Goal: Find specific page/section: Find specific page/section

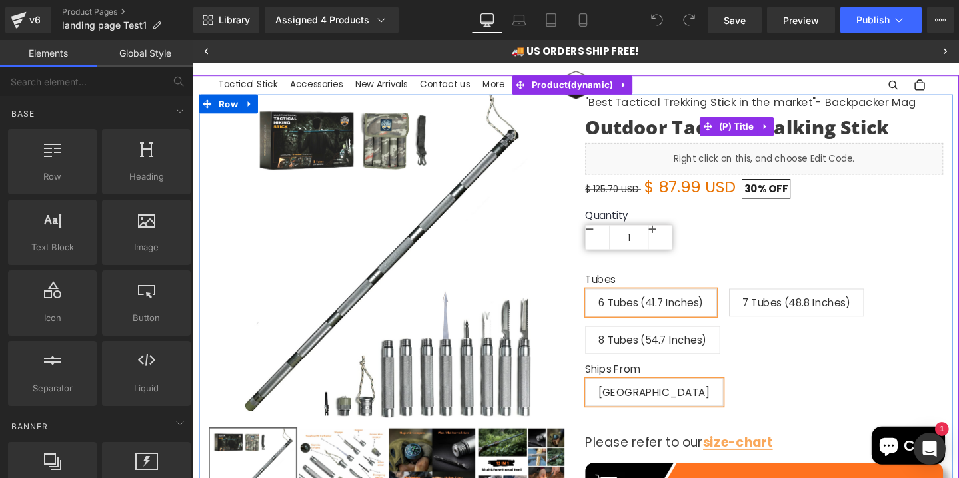
click at [714, 120] on link "Outdoor Tactical Walking Stick" at bounding box center [766, 132] width 320 height 24
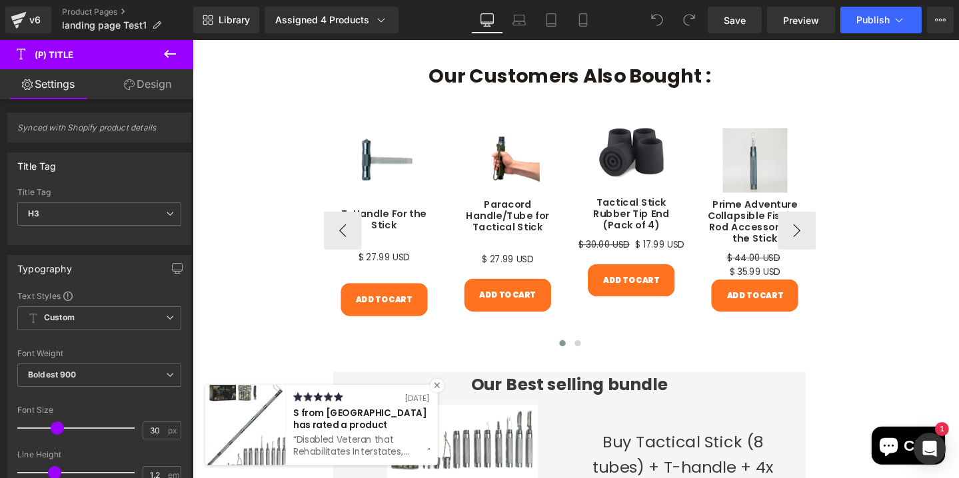
scroll to position [1121, 0]
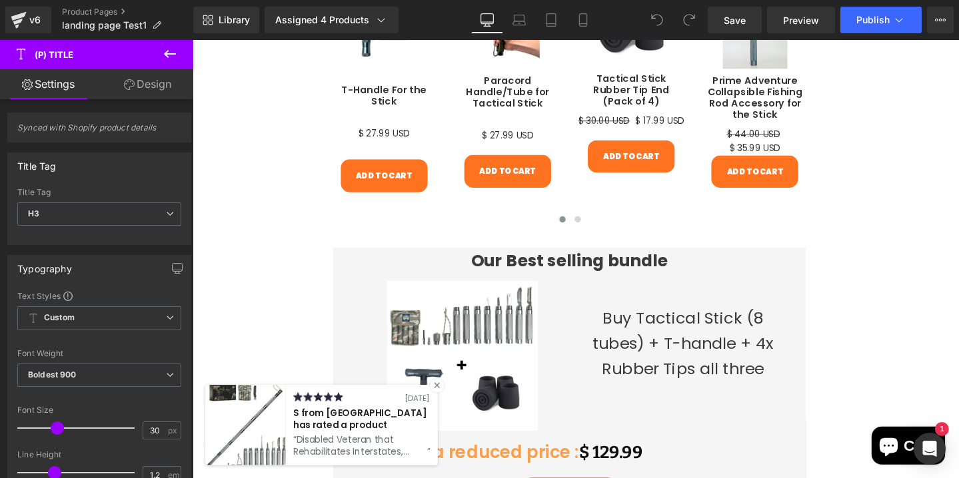
click at [445, 401] on div at bounding box center [449, 403] width 15 height 15
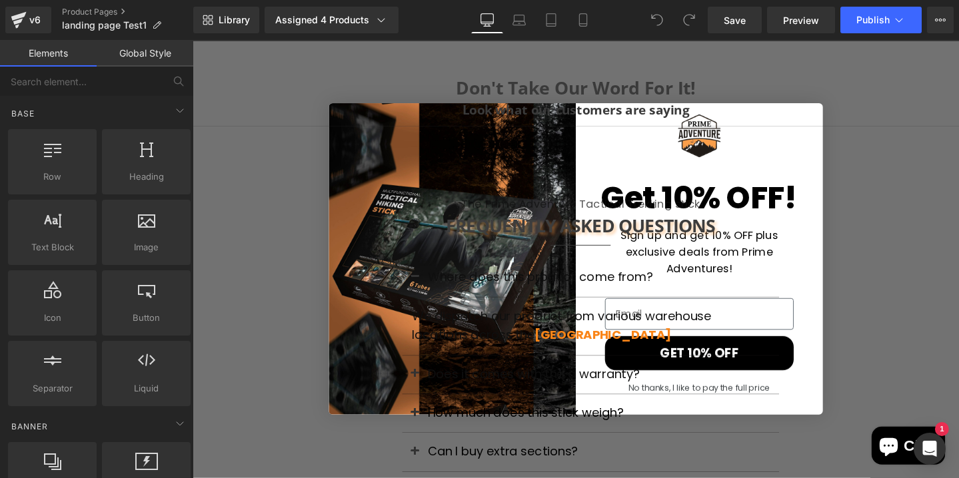
scroll to position [2582, 0]
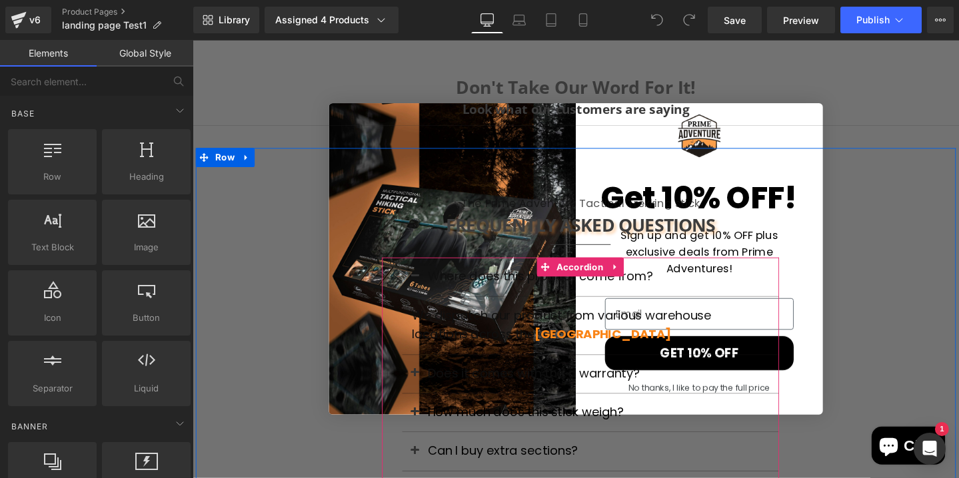
click at [674, 402] on div "Does it comes with the a warranty? Text Block" at bounding box center [611, 392] width 396 height 41
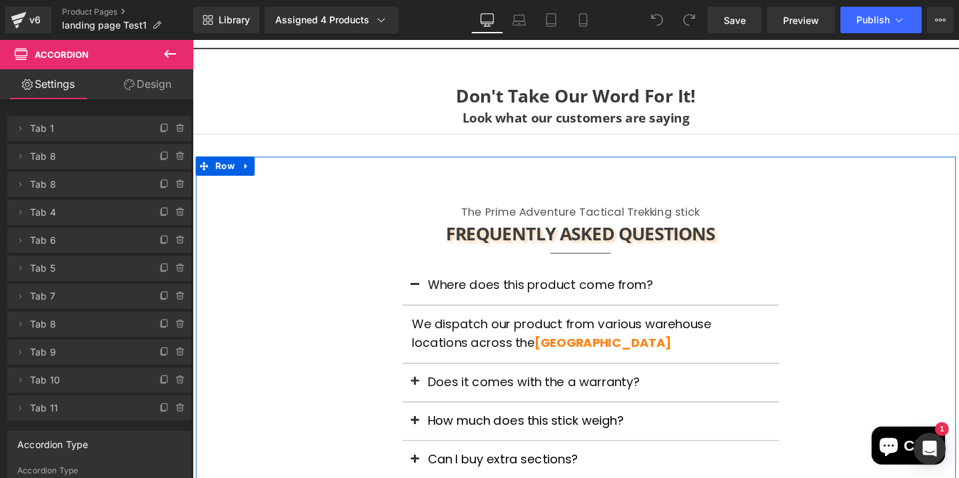
scroll to position [2440, 0]
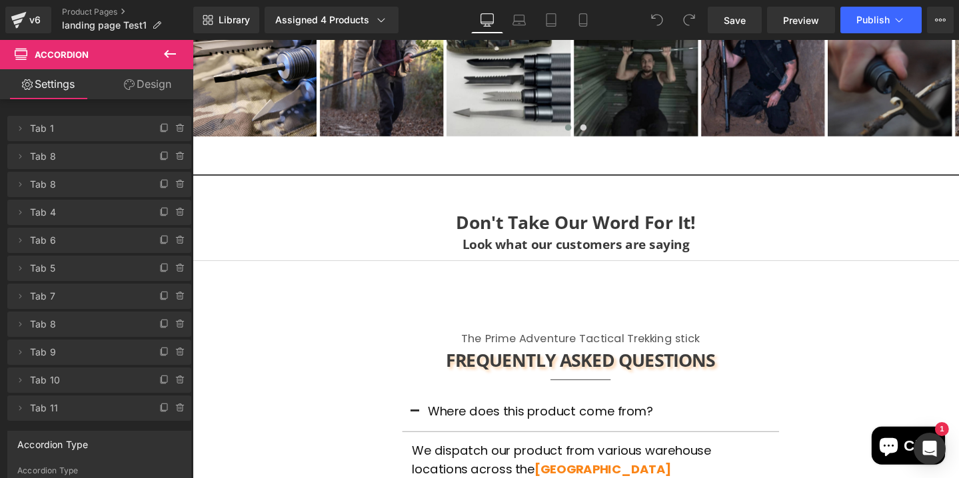
click at [175, 54] on icon at bounding box center [170, 54] width 12 height 8
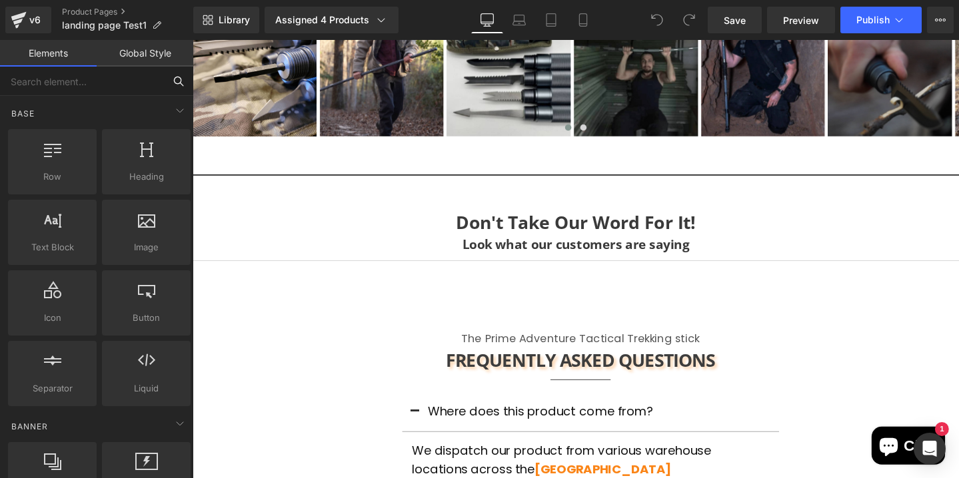
click at [79, 82] on input "text" at bounding box center [82, 81] width 164 height 29
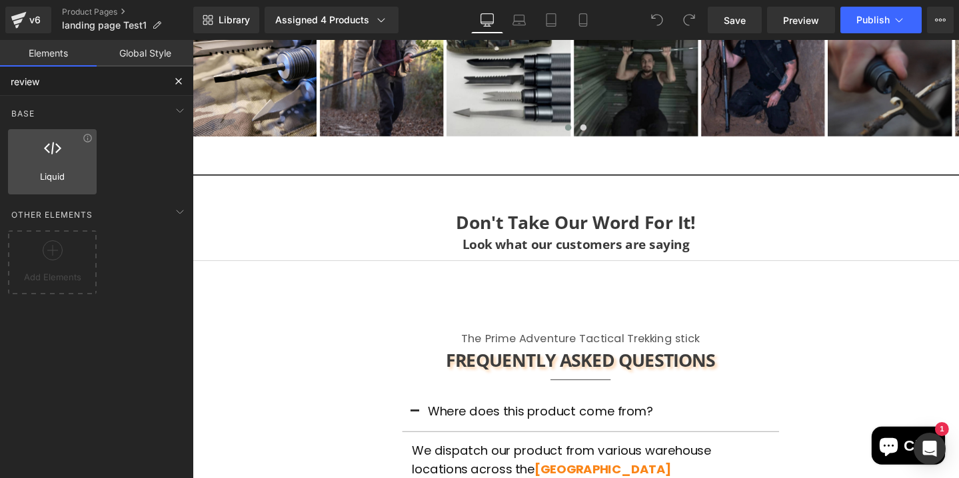
click at [37, 163] on div at bounding box center [52, 155] width 81 height 30
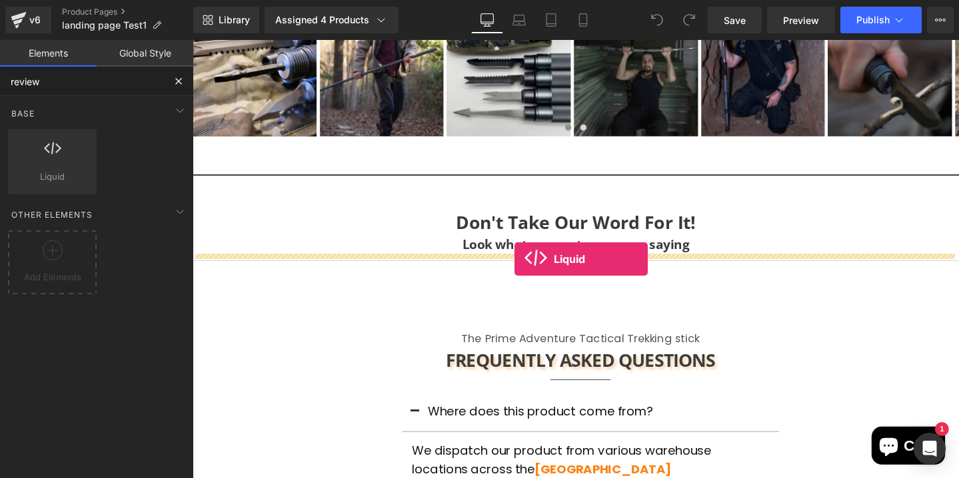
drag, startPoint x: 297, startPoint y: 240, endPoint x: 531, endPoint y: 271, distance: 235.9
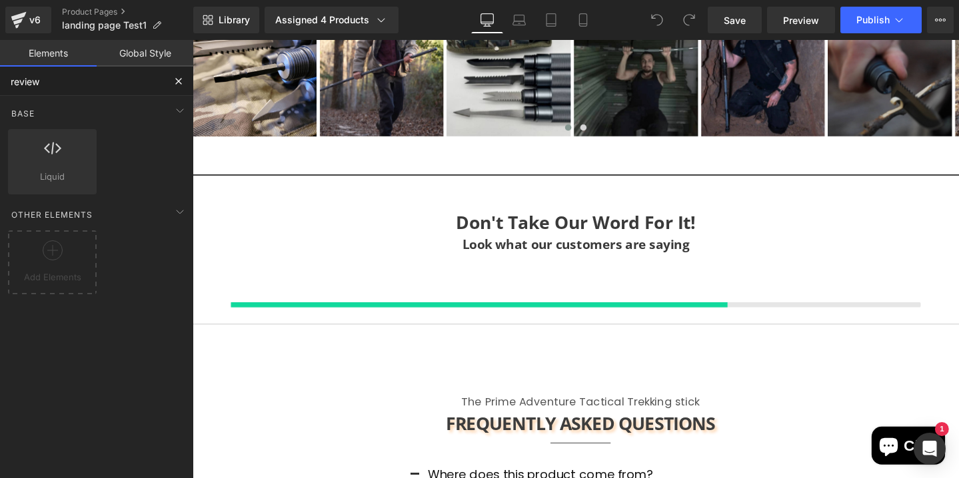
type input "review"
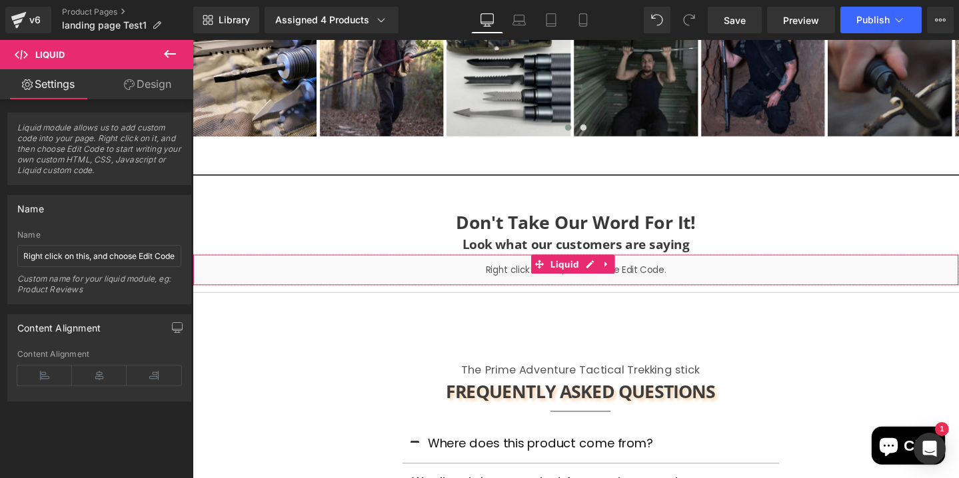
click at [607, 281] on div "Liquid" at bounding box center [596, 281] width 806 height 33
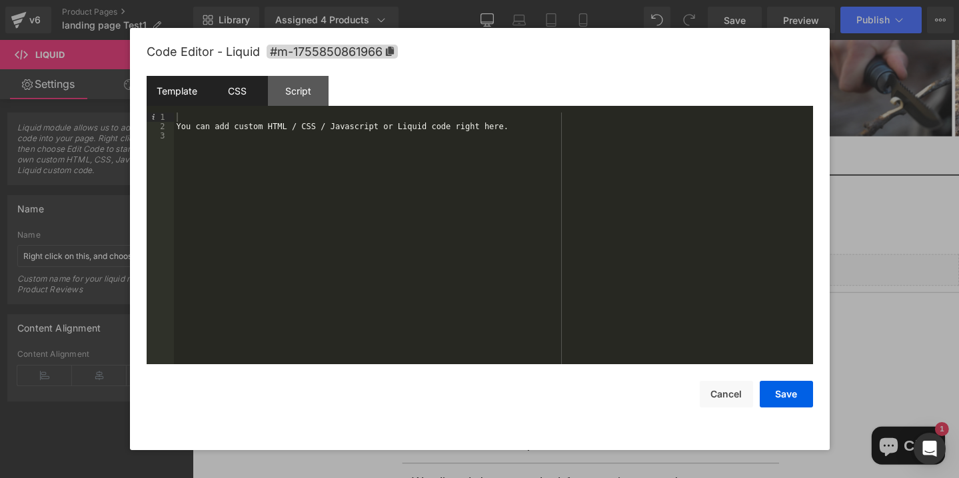
click at [250, 99] on div "CSS" at bounding box center [237, 91] width 61 height 30
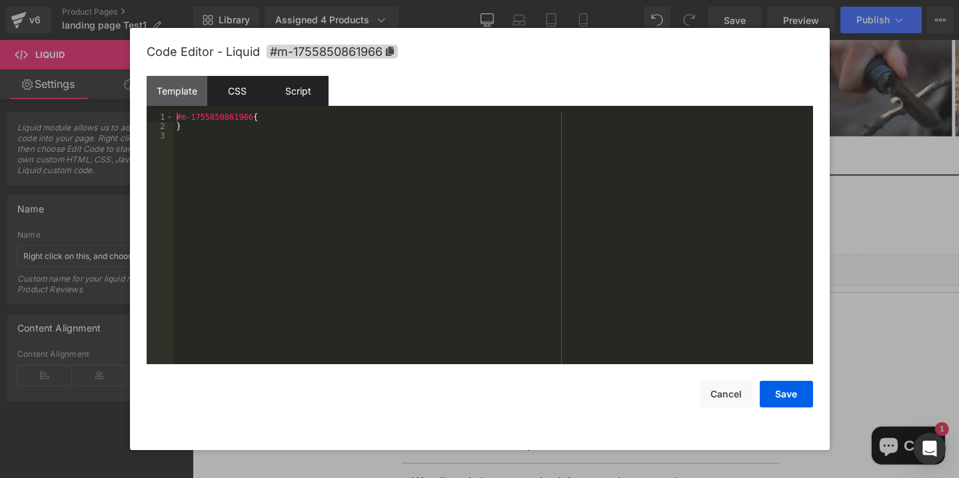
click at [304, 97] on div "Script" at bounding box center [298, 91] width 61 height 30
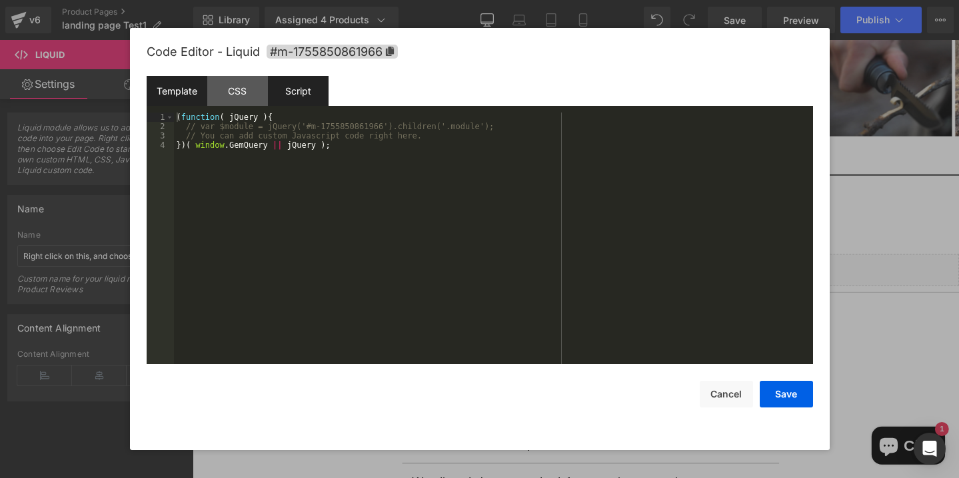
click at [180, 91] on div "Template" at bounding box center [177, 91] width 61 height 30
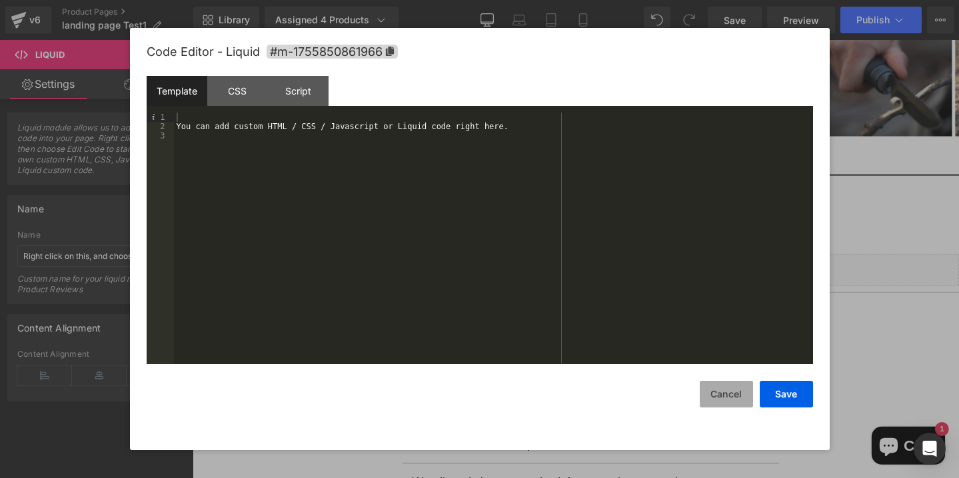
click at [720, 394] on button "Cancel" at bounding box center [726, 394] width 53 height 27
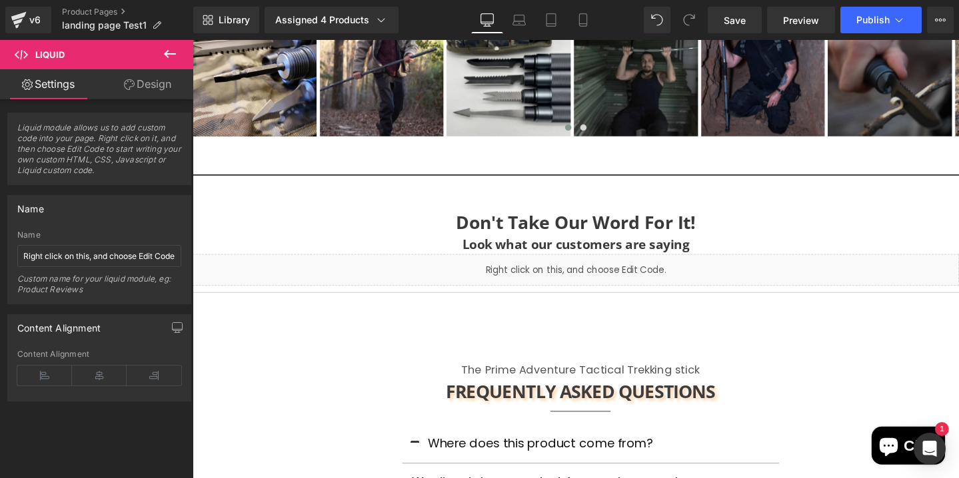
click at [173, 51] on icon at bounding box center [170, 54] width 16 height 16
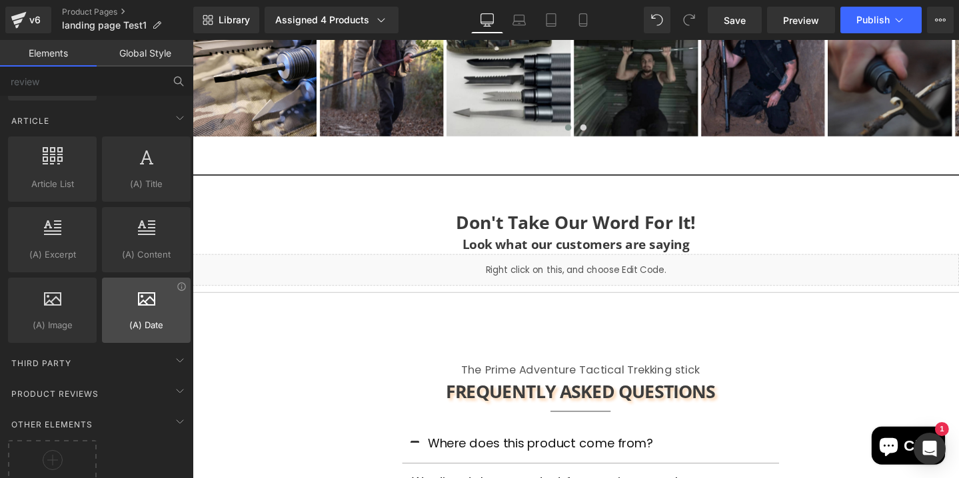
scroll to position [2399, 0]
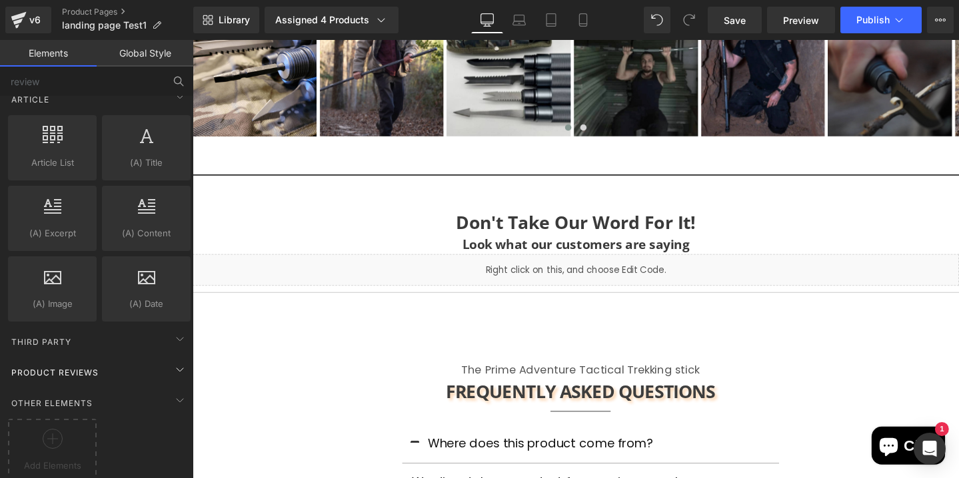
click at [92, 365] on div "Product Reviews" at bounding box center [99, 372] width 188 height 27
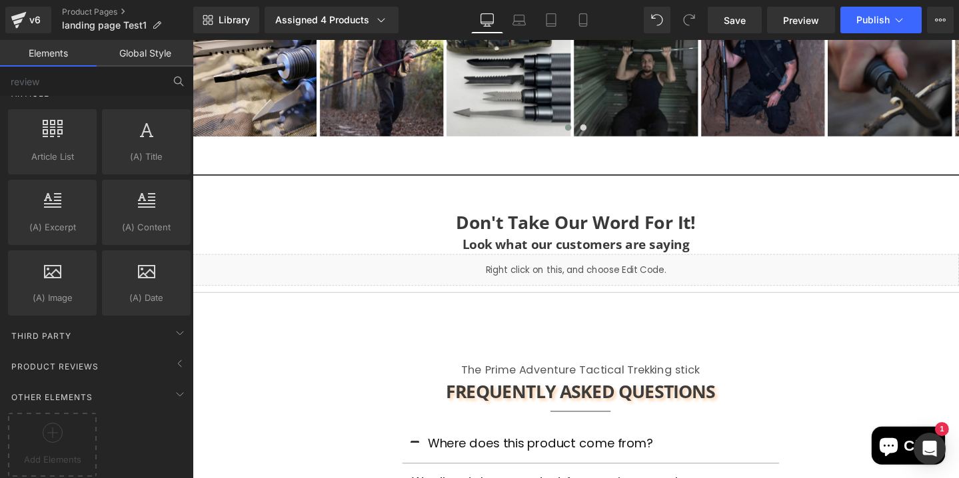
scroll to position [2415, 0]
click at [172, 356] on icon at bounding box center [180, 364] width 16 height 16
click at [115, 326] on div "Third Party" at bounding box center [99, 335] width 188 height 27
click at [69, 360] on span "Product Reviews" at bounding box center [55, 366] width 90 height 13
click at [72, 391] on span "Other Elements" at bounding box center [52, 397] width 84 height 13
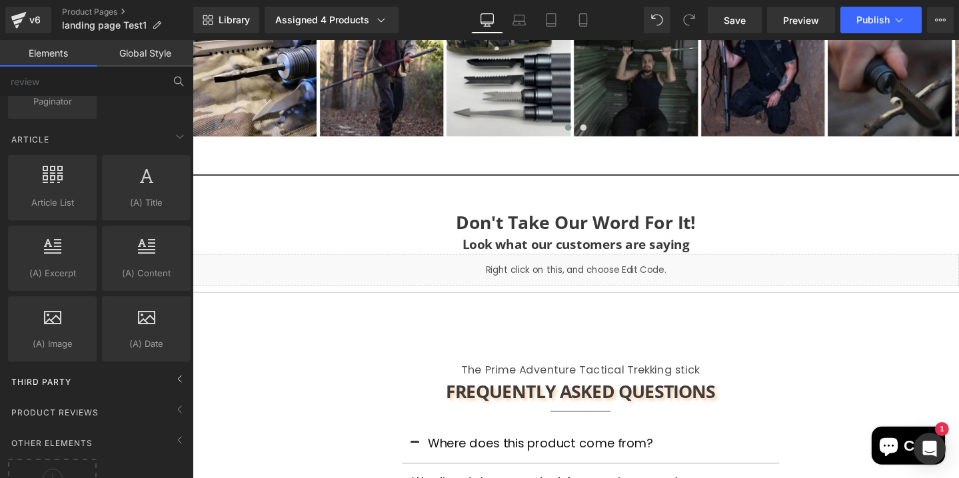
scroll to position [2346, 0]
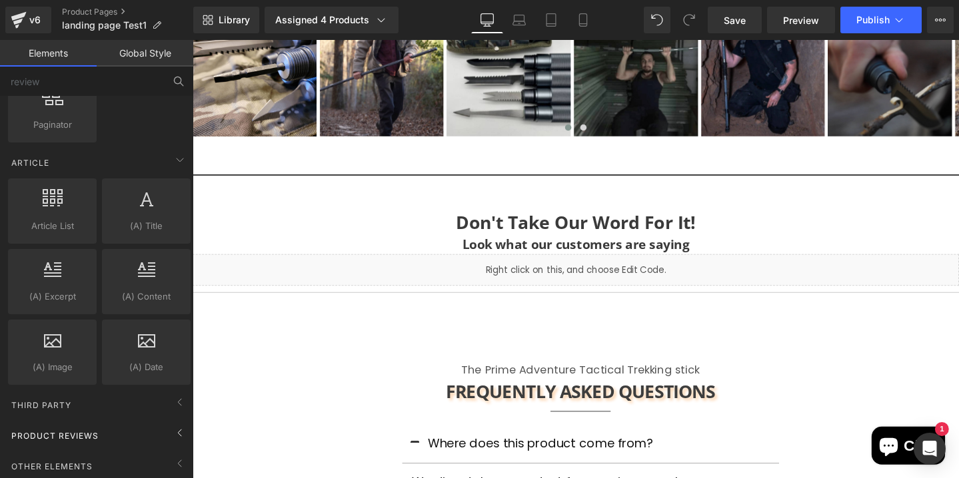
click at [87, 430] on span "Product Reviews" at bounding box center [55, 436] width 90 height 13
click at [172, 425] on icon at bounding box center [180, 433] width 16 height 16
click at [512, 286] on div "Liquid" at bounding box center [596, 281] width 806 height 33
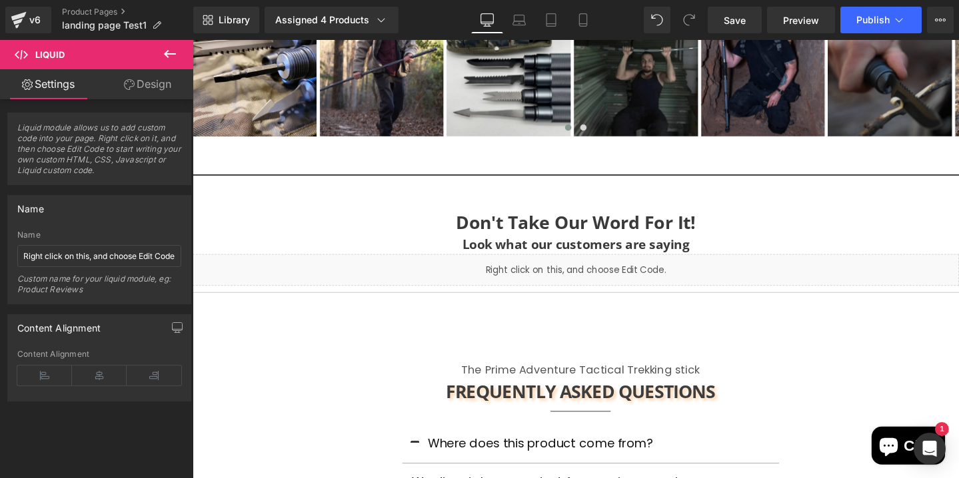
click at [167, 58] on icon at bounding box center [170, 54] width 16 height 16
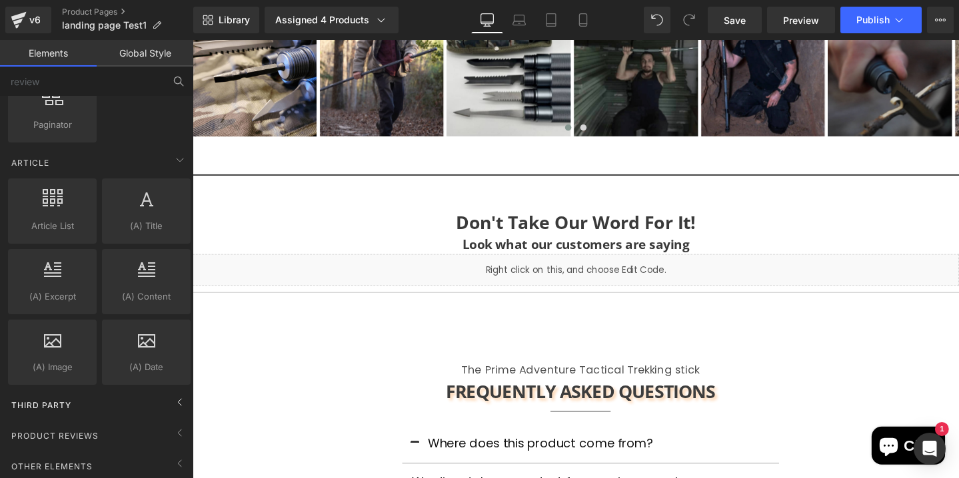
click at [122, 400] on div "Third Party" at bounding box center [99, 405] width 188 height 27
click at [40, 399] on span "Third Party" at bounding box center [41, 405] width 63 height 13
click at [67, 430] on span "Product Reviews" at bounding box center [55, 436] width 90 height 13
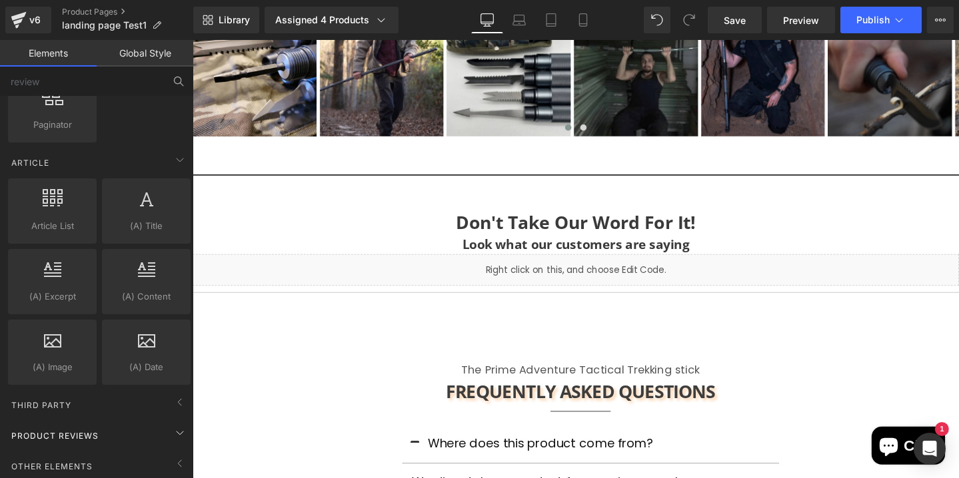
click at [67, 430] on span "Product Reviews" at bounding box center [55, 436] width 90 height 13
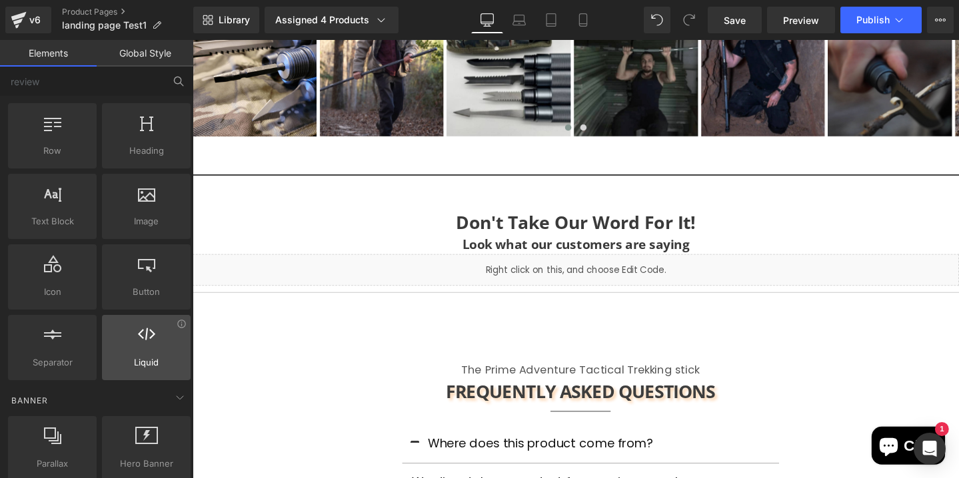
scroll to position [0, 0]
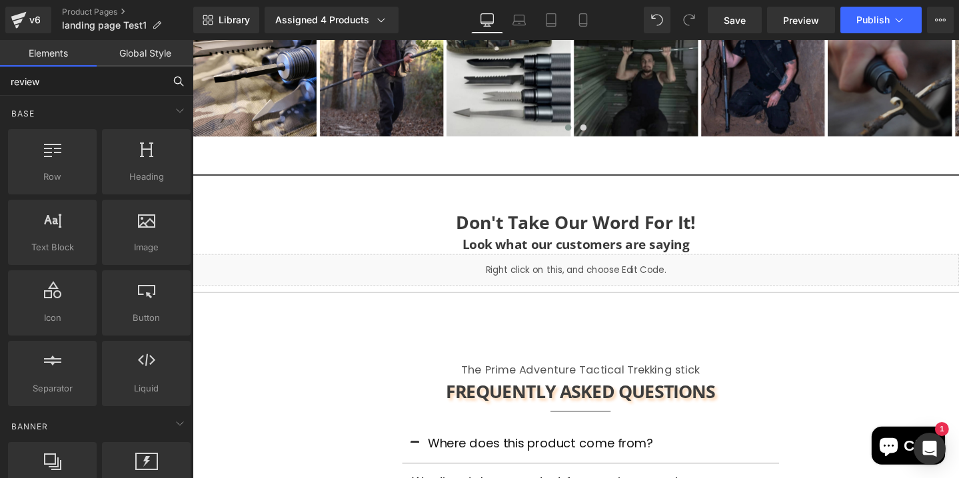
click at [77, 79] on input "review" at bounding box center [82, 81] width 164 height 29
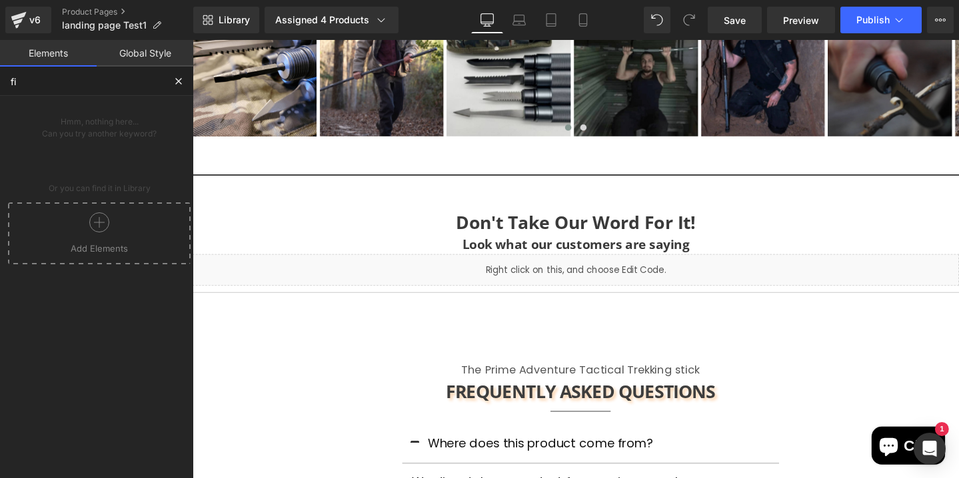
type input "f"
type input "revi"
click at [62, 209] on span "Other Elements" at bounding box center [52, 215] width 84 height 13
click at [50, 265] on div at bounding box center [52, 256] width 82 height 30
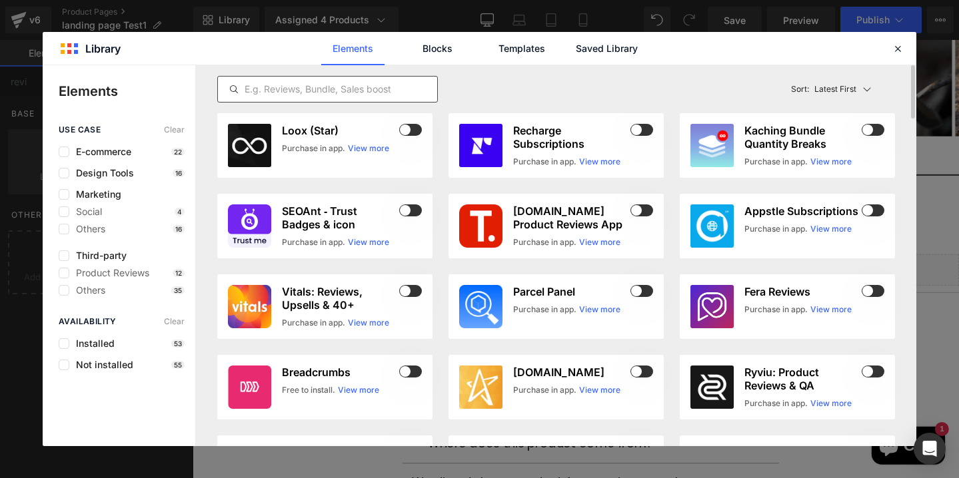
click at [276, 96] on input "text" at bounding box center [327, 89] width 219 height 16
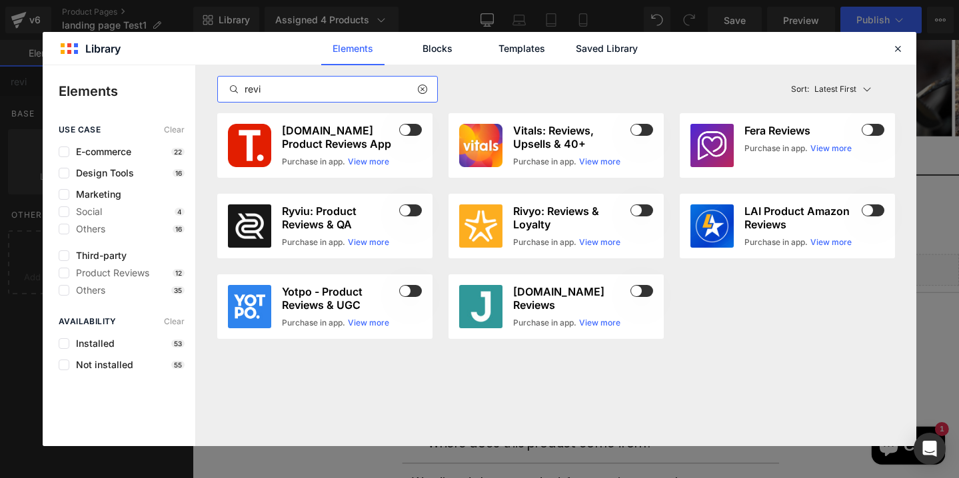
click at [291, 80] on div "revi" at bounding box center [327, 89] width 221 height 27
click at [251, 91] on input "revi" at bounding box center [327, 89] width 219 height 16
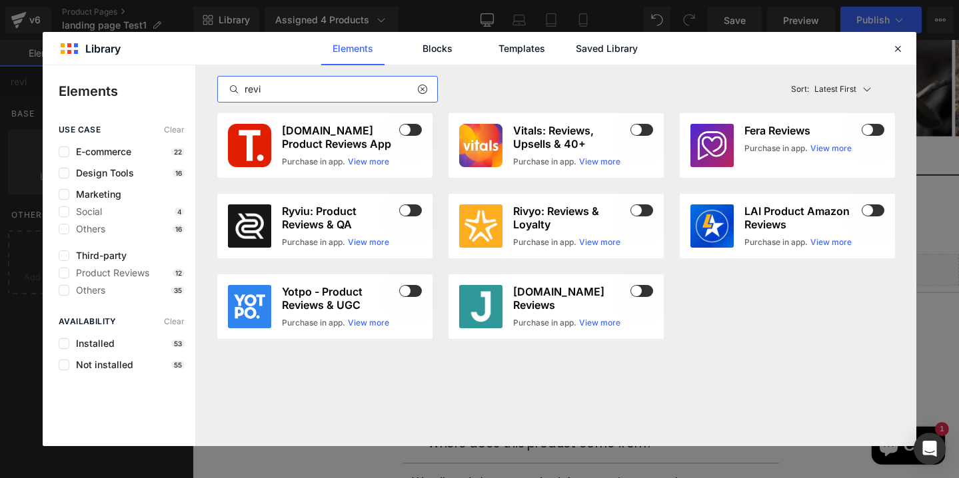
click at [251, 91] on input "revi" at bounding box center [327, 89] width 219 height 16
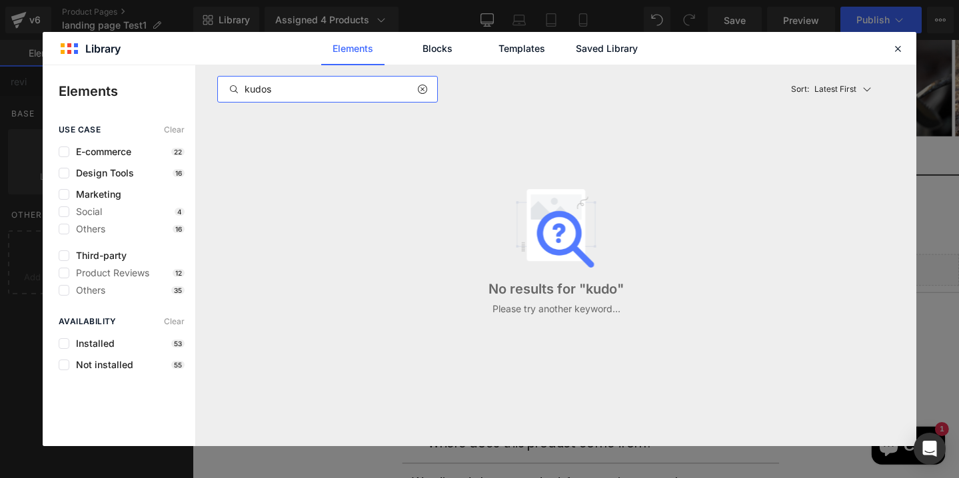
type input "kudosi"
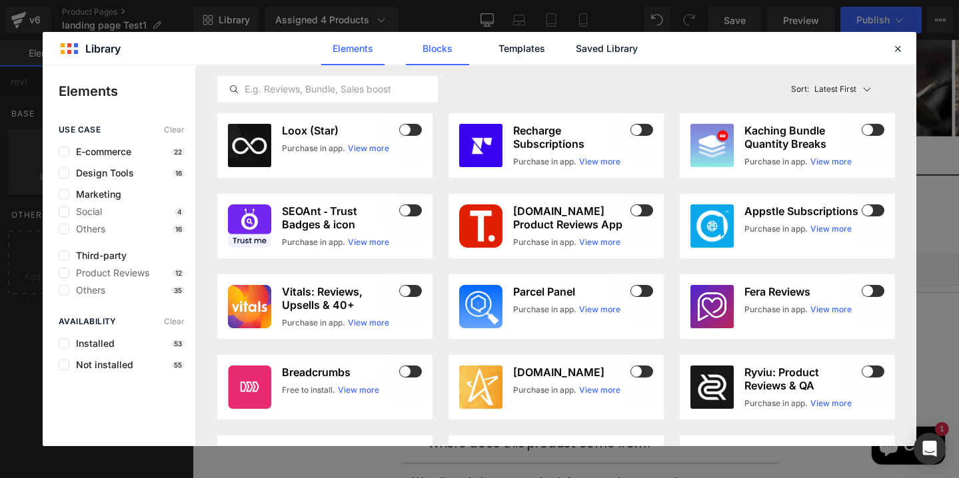
click at [575, 43] on link "Blocks" at bounding box center [606, 48] width 63 height 33
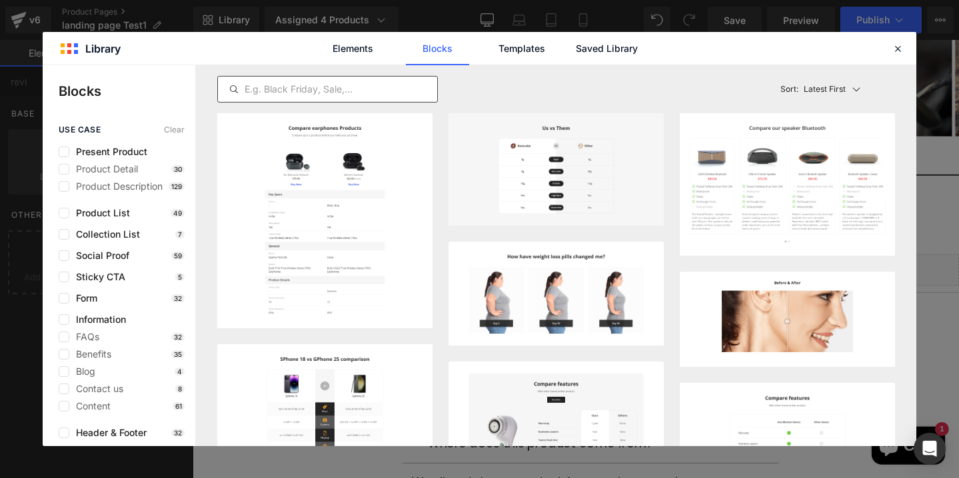
click at [312, 77] on div at bounding box center [327, 89] width 221 height 27
click at [315, 83] on input "text" at bounding box center [327, 89] width 219 height 16
paste input "kudosi"
type input "kudosi"
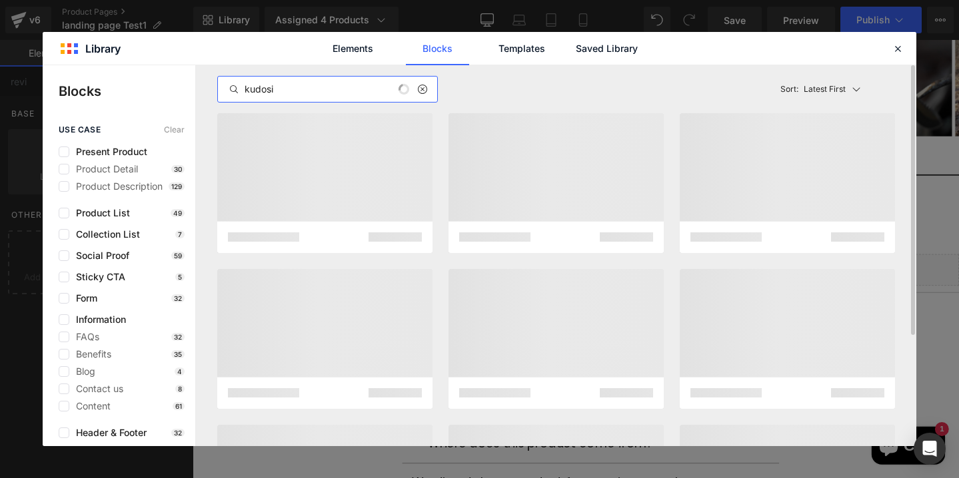
click at [340, 88] on input "kudosi" at bounding box center [327, 89] width 219 height 16
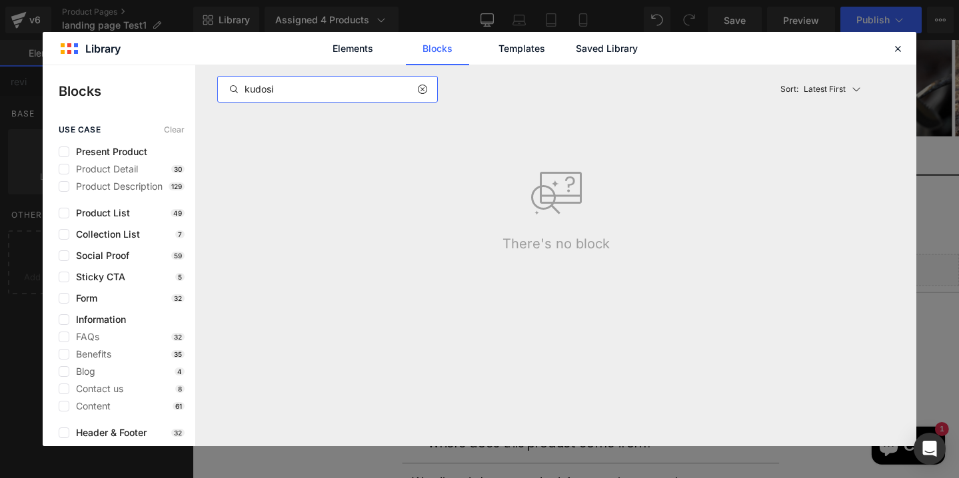
click at [340, 88] on input "kudosi" at bounding box center [327, 89] width 219 height 16
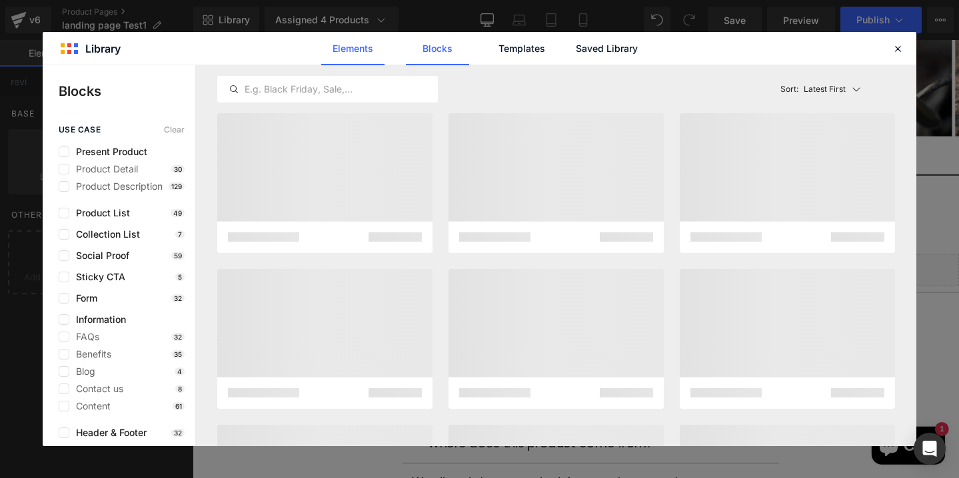
drag, startPoint x: 355, startPoint y: 48, endPoint x: 363, endPoint y: 64, distance: 17.9
click at [490, 47] on link "Elements" at bounding box center [521, 48] width 63 height 33
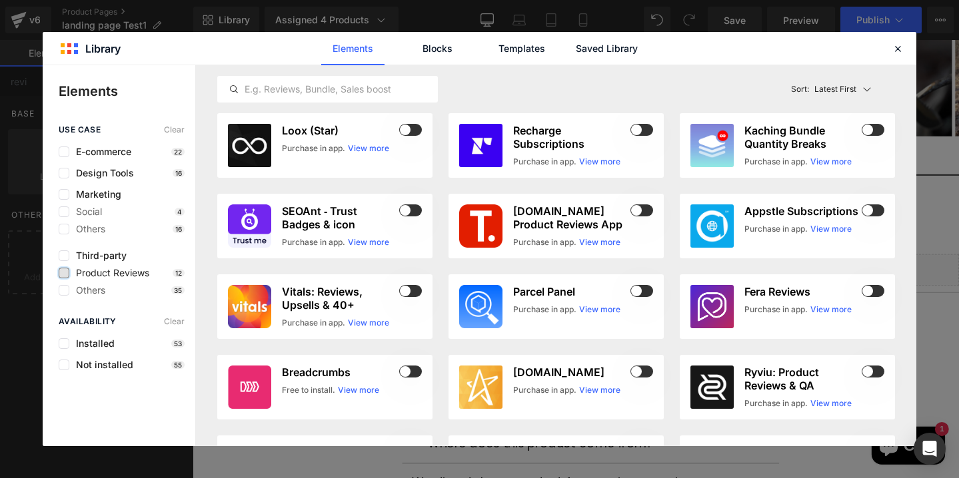
drag, startPoint x: 61, startPoint y: 257, endPoint x: 59, endPoint y: 276, distance: 20.0
click at [61, 257] on label at bounding box center [64, 256] width 11 height 11
click at [64, 256] on input "checkbox" at bounding box center [64, 256] width 0 height 0
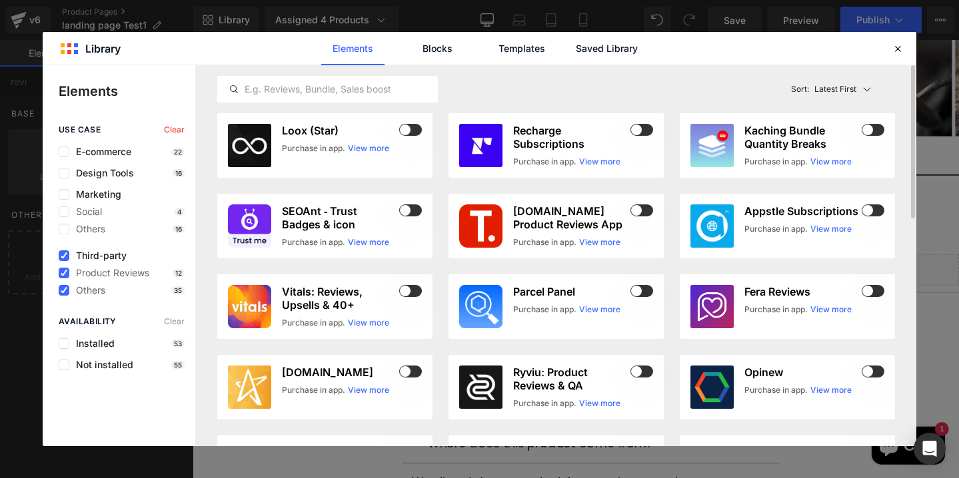
click at [535, 99] on div "Latest First Most View Latest First Sort: Latest First" at bounding box center [556, 89] width 678 height 48
click at [80, 349] on span "Installed" at bounding box center [91, 343] width 45 height 11
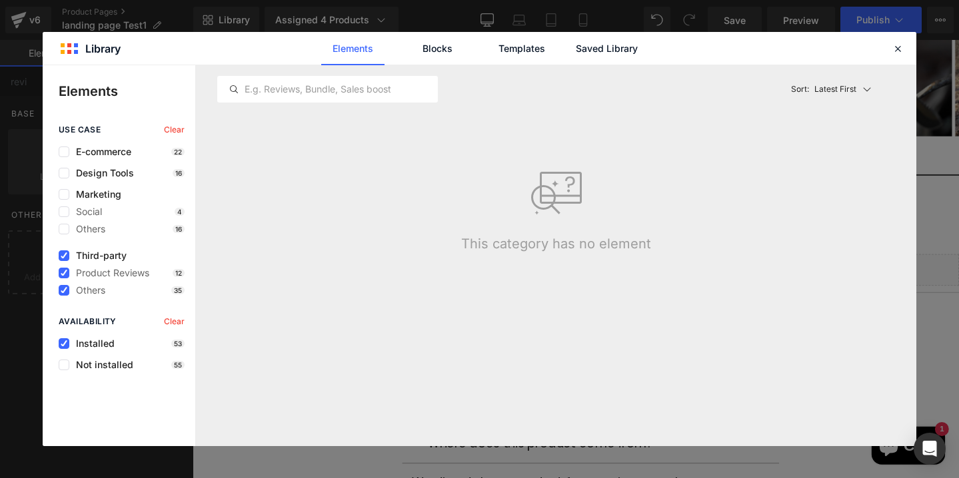
click at [79, 370] on div "use case Clear E-commerce 22 Design Tools 16 Marketing Social 4 Others 16 Third…" at bounding box center [119, 285] width 153 height 321
click at [77, 368] on span "Not installed" at bounding box center [101, 365] width 64 height 11
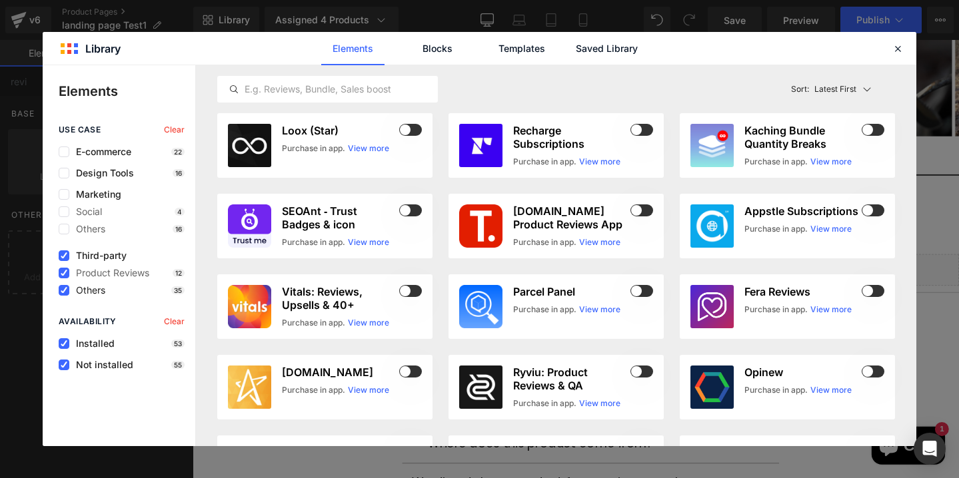
click at [90, 288] on span "Others" at bounding box center [87, 290] width 36 height 11
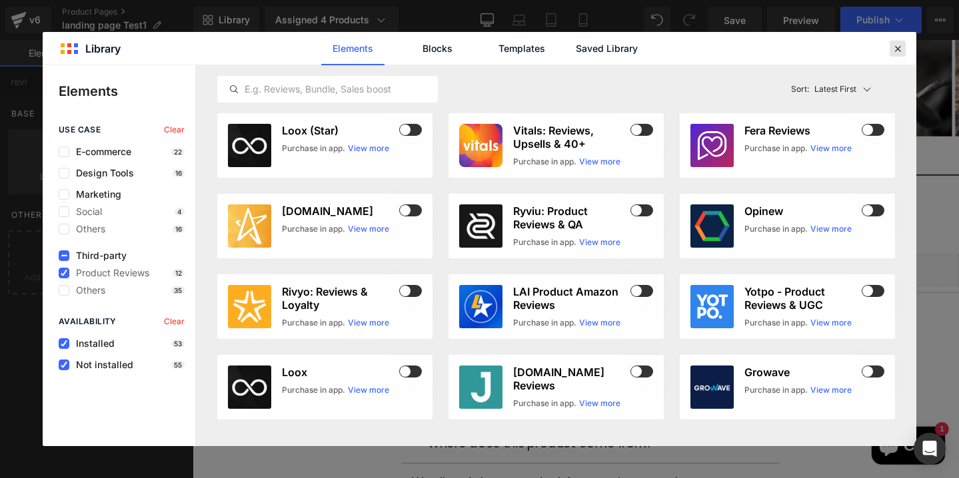
click at [899, 49] on icon at bounding box center [897, 49] width 12 height 12
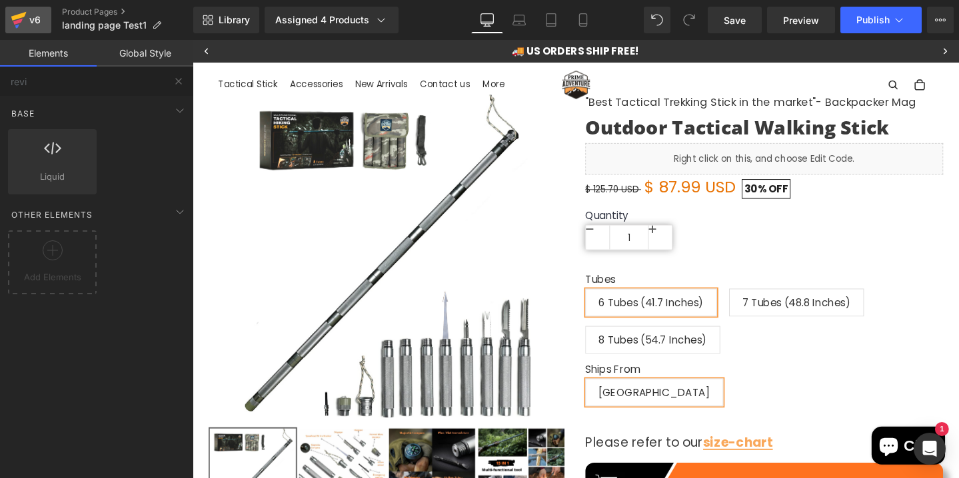
click at [31, 23] on div "v6" at bounding box center [35, 19] width 17 height 17
